Goal: Information Seeking & Learning: Find contact information

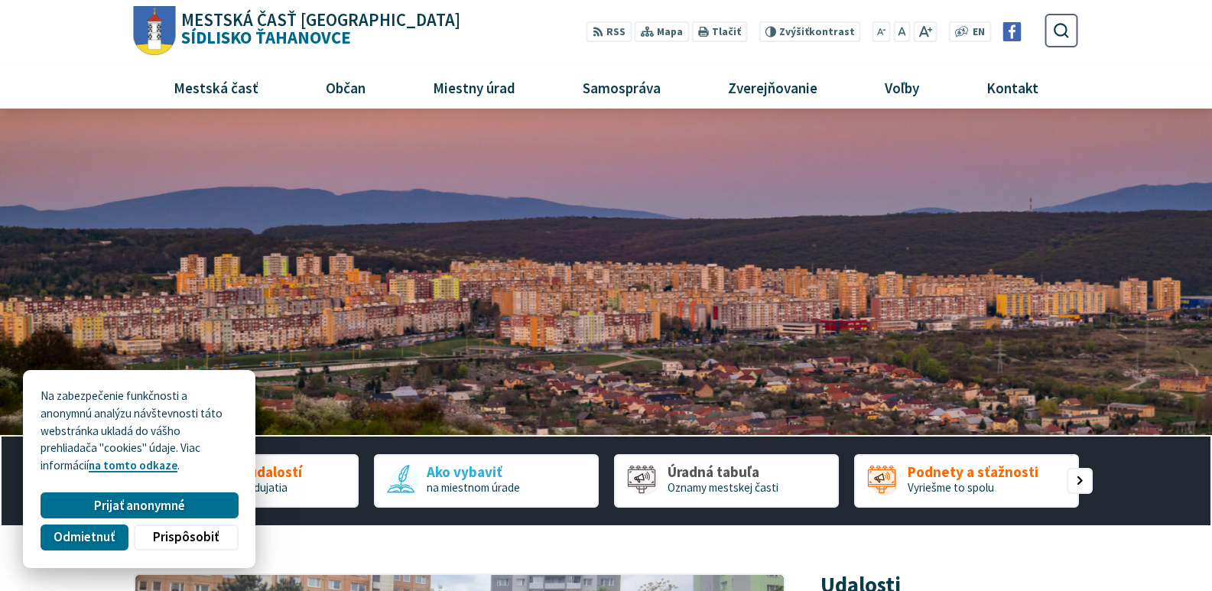
click at [228, 509] on button "Prijať anonymné" at bounding box center [139, 505] width 197 height 26
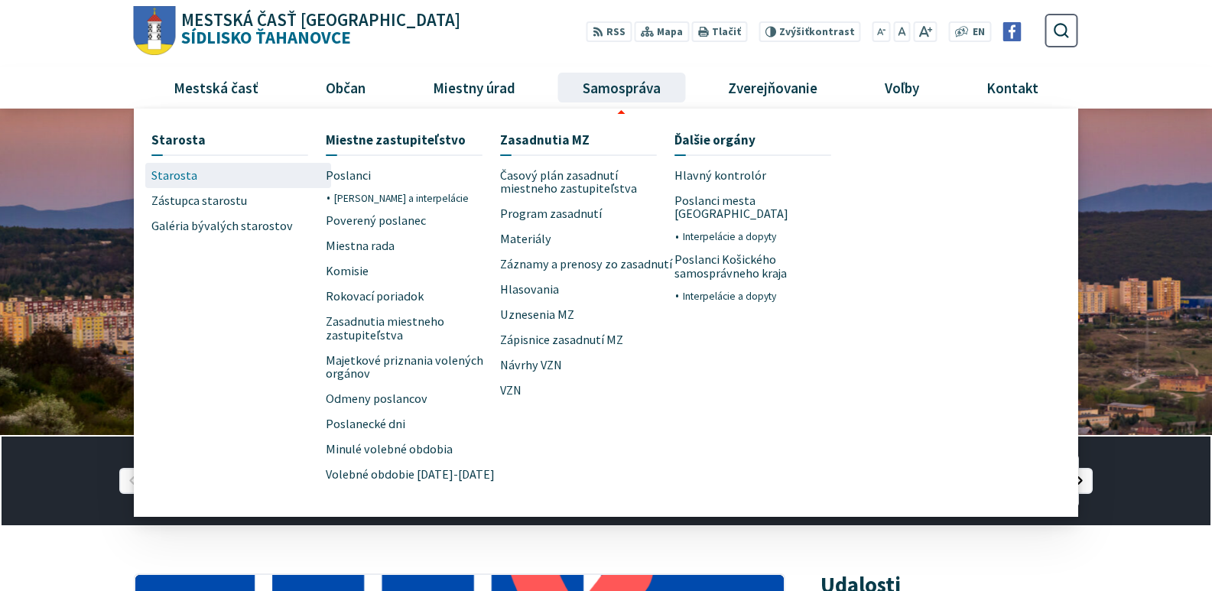
click at [180, 181] on span "Starosta" at bounding box center [174, 175] width 46 height 25
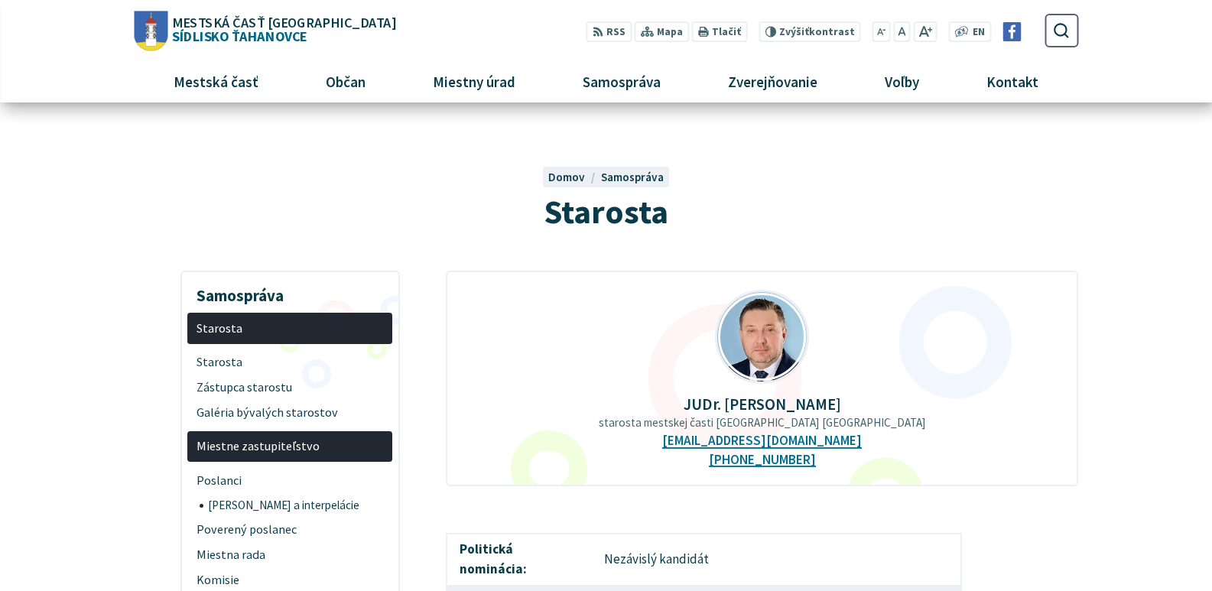
click at [628, 170] on span "Samospráva" at bounding box center [632, 177] width 63 height 15
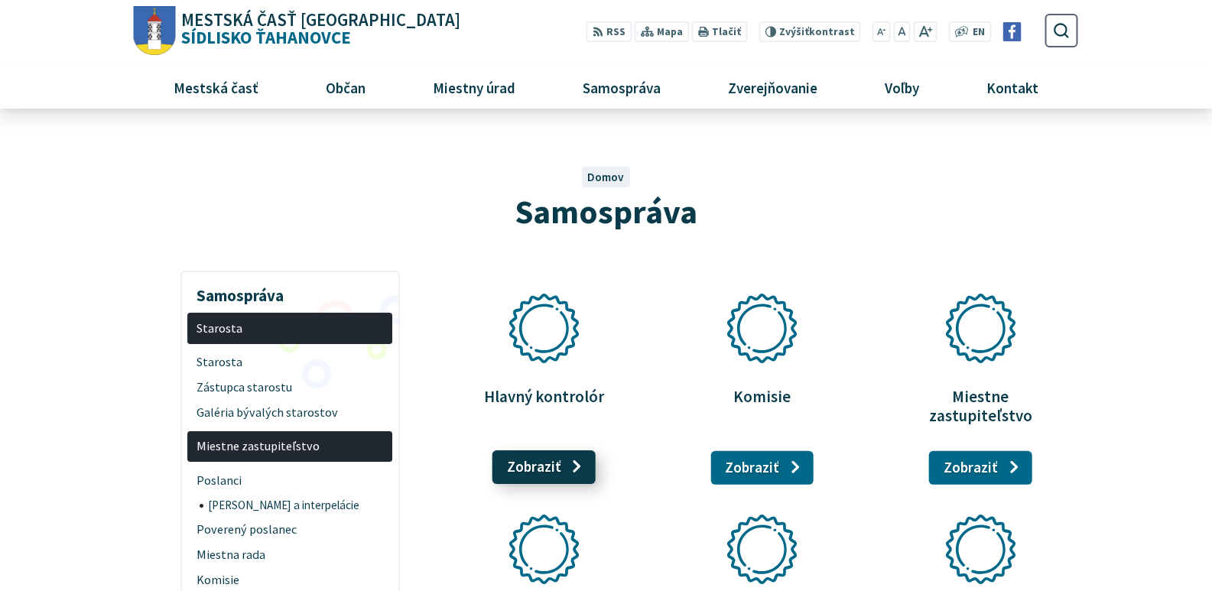
click at [577, 455] on link "Zobraziť stránku Hlavný kontrolór" at bounding box center [543, 467] width 103 height 34
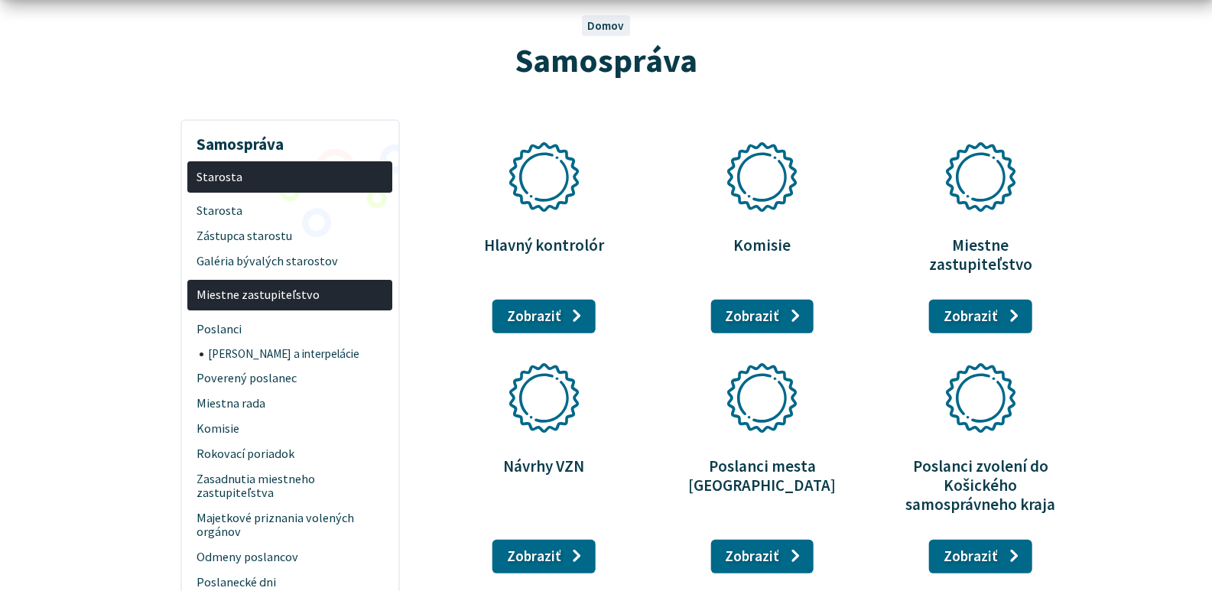
scroll to position [153, 0]
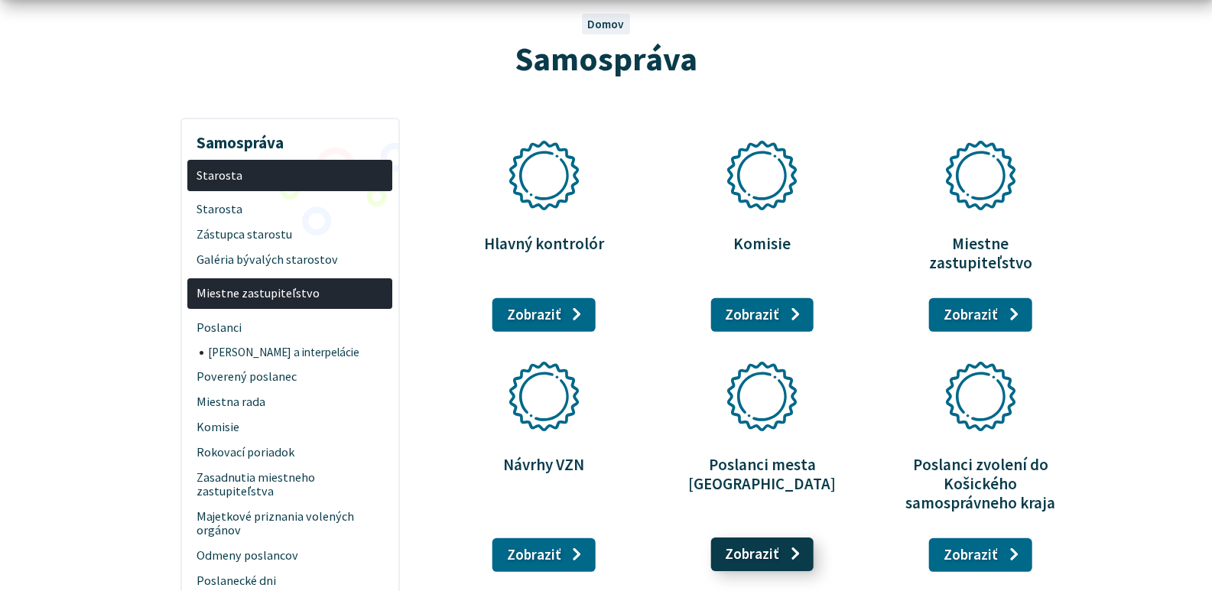
click at [767, 537] on link "Zobraziť stránku Poslanci mesta Košice" at bounding box center [761, 554] width 103 height 34
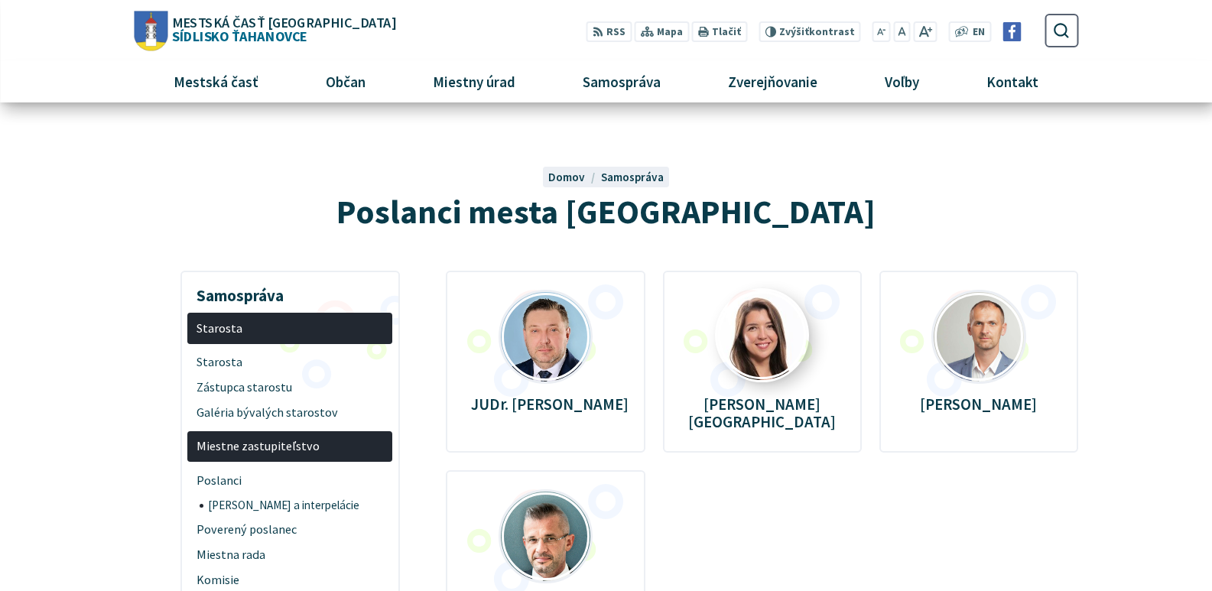
click at [785, 336] on img at bounding box center [762, 335] width 90 height 90
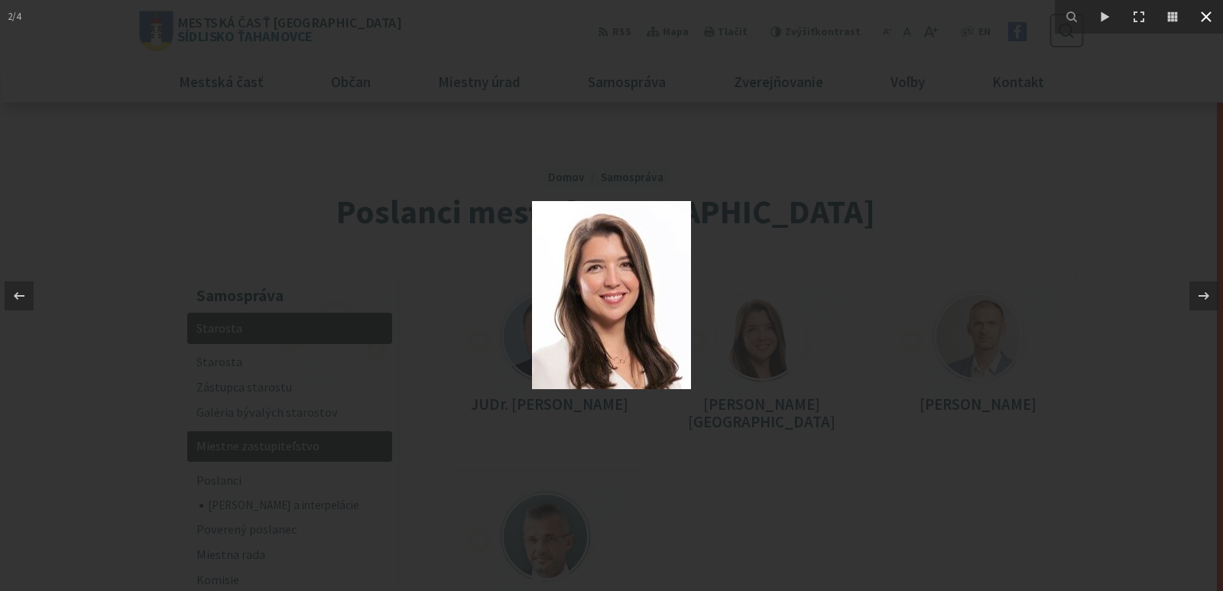
click at [1206, 21] on icon at bounding box center [1206, 17] width 18 height 18
